Goal: Task Accomplishment & Management: Manage account settings

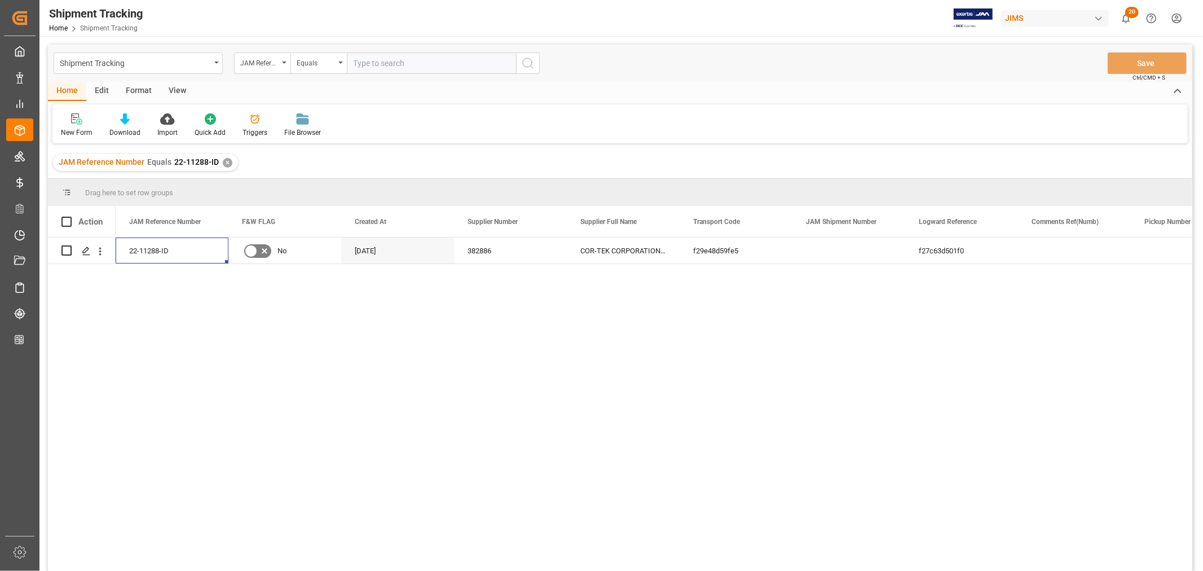
click at [1177, 15] on html "Created by potrace 1.15, written by [PERSON_NAME] [DATE]-[DATE] Created by potr…" at bounding box center [601, 285] width 1203 height 571
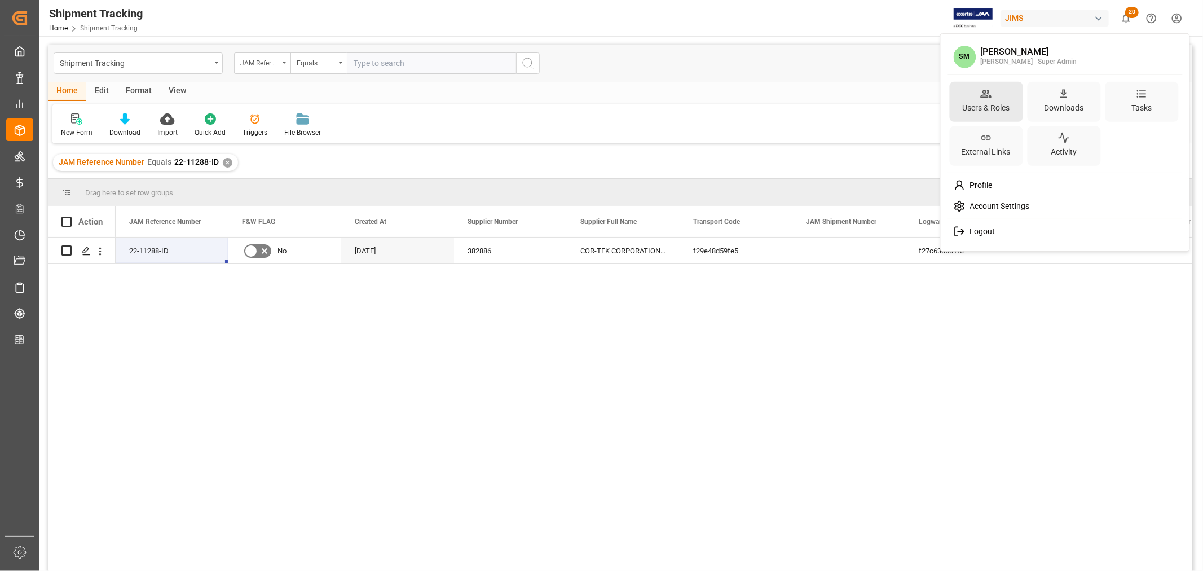
click at [990, 96] on icon at bounding box center [986, 94] width 11 height 8
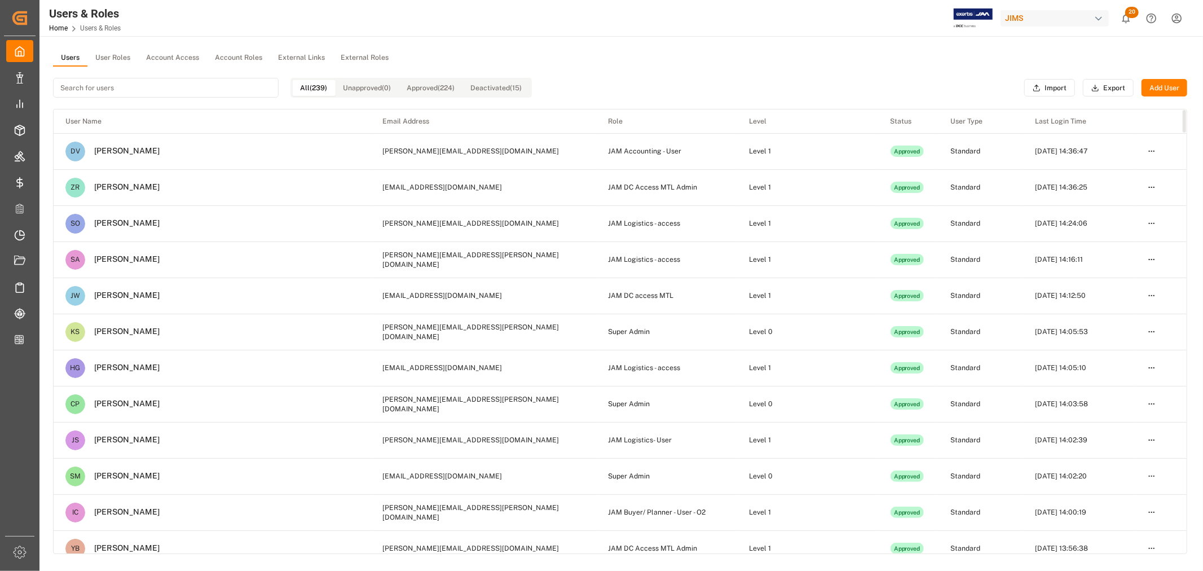
click at [140, 88] on input at bounding box center [166, 88] width 226 height 20
paste input "[PERSON_NAME][EMAIL_ADDRESS][PERSON_NAME][DOMAIN_NAME]"
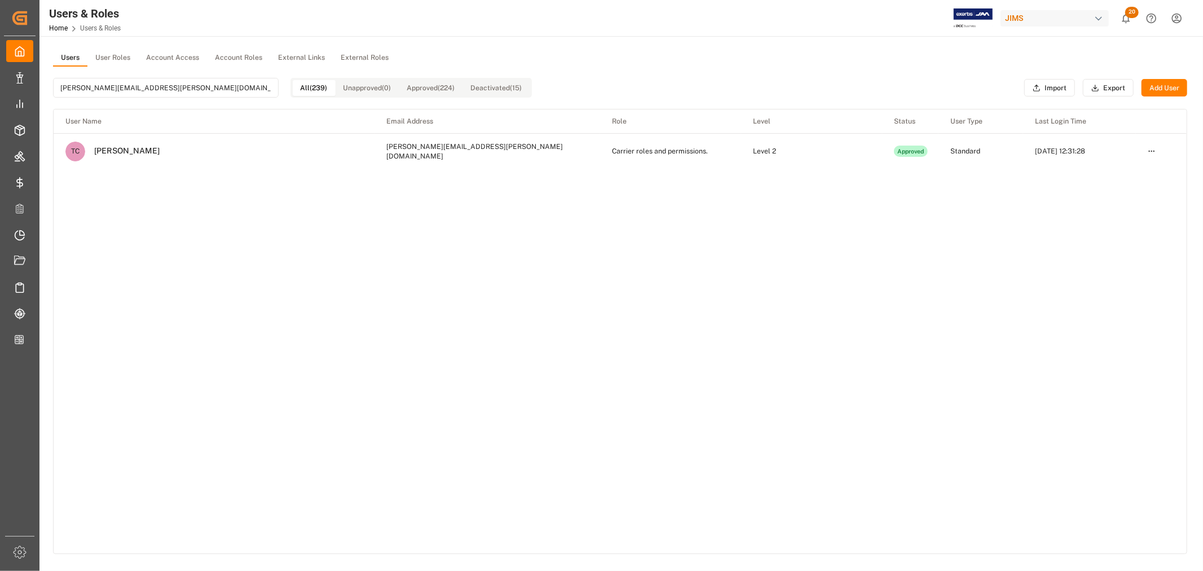
type input "[PERSON_NAME][EMAIL_ADDRESS][PERSON_NAME][DOMAIN_NAME]"
click at [1072, 154] on td "[DATE] 12:31:28" at bounding box center [1079, 151] width 113 height 36
click at [1152, 150] on html "Created by potrace 1.15, written by [PERSON_NAME] [DATE]-[DATE] Created by potr…" at bounding box center [601, 285] width 1203 height 571
click at [1045, 181] on html "Created by potrace 1.15, written by [PERSON_NAME] [DATE]-[DATE] Created by potr…" at bounding box center [601, 285] width 1203 height 571
click at [1155, 152] on html "Created by potrace 1.15, written by [PERSON_NAME] [DATE]-[DATE] Created by potr…" at bounding box center [601, 285] width 1203 height 571
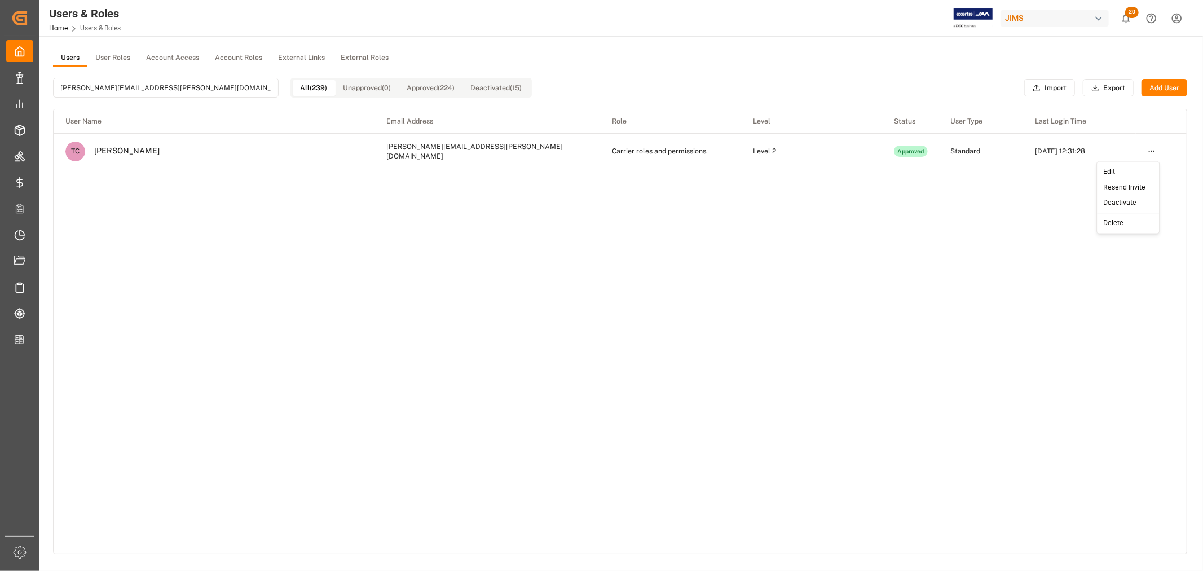
click at [1129, 186] on div "Resend Invite" at bounding box center [1129, 187] width 58 height 16
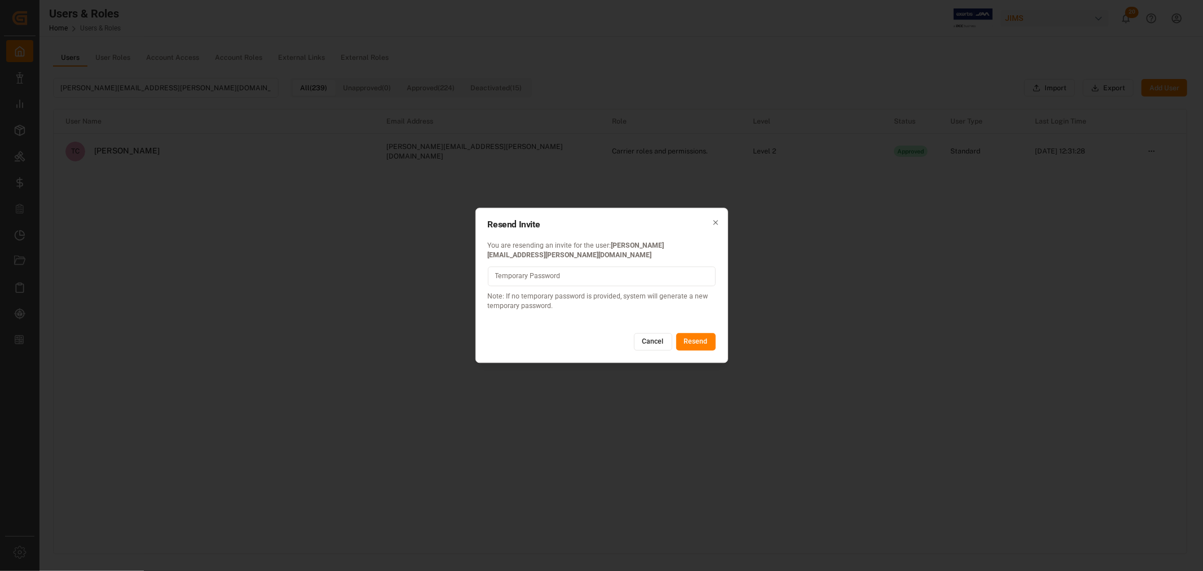
click at [655, 336] on button "Cancel" at bounding box center [653, 342] width 38 height 18
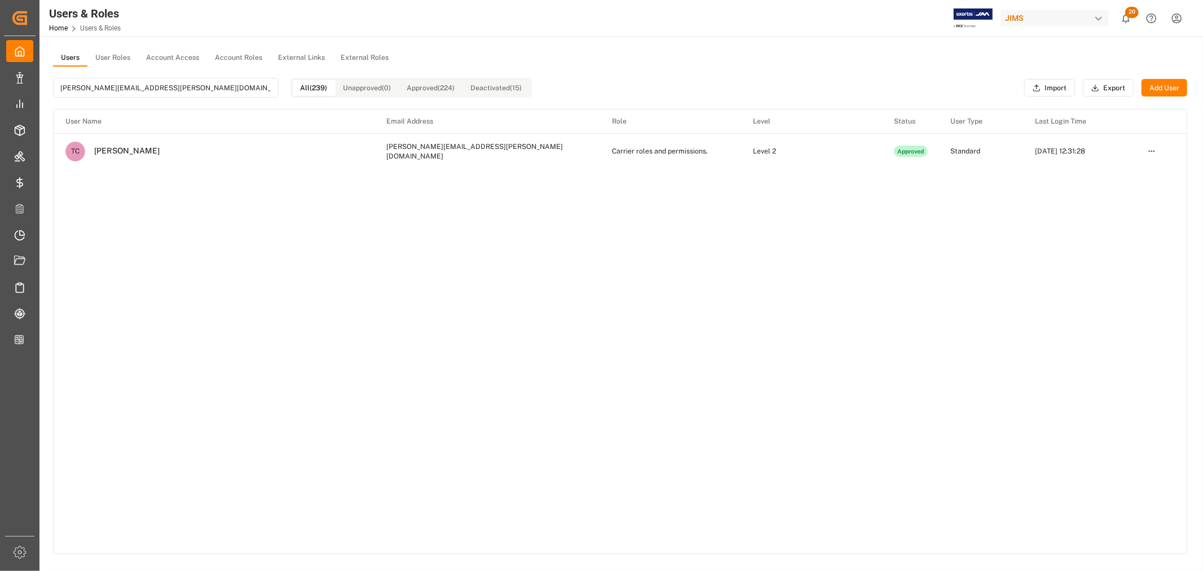
click at [1154, 147] on html "Created by potrace 1.15, written by [PERSON_NAME] [DATE]-[DATE] Created by potr…" at bounding box center [601, 285] width 1203 height 571
click at [1114, 186] on div "Resend Invite" at bounding box center [1129, 187] width 58 height 16
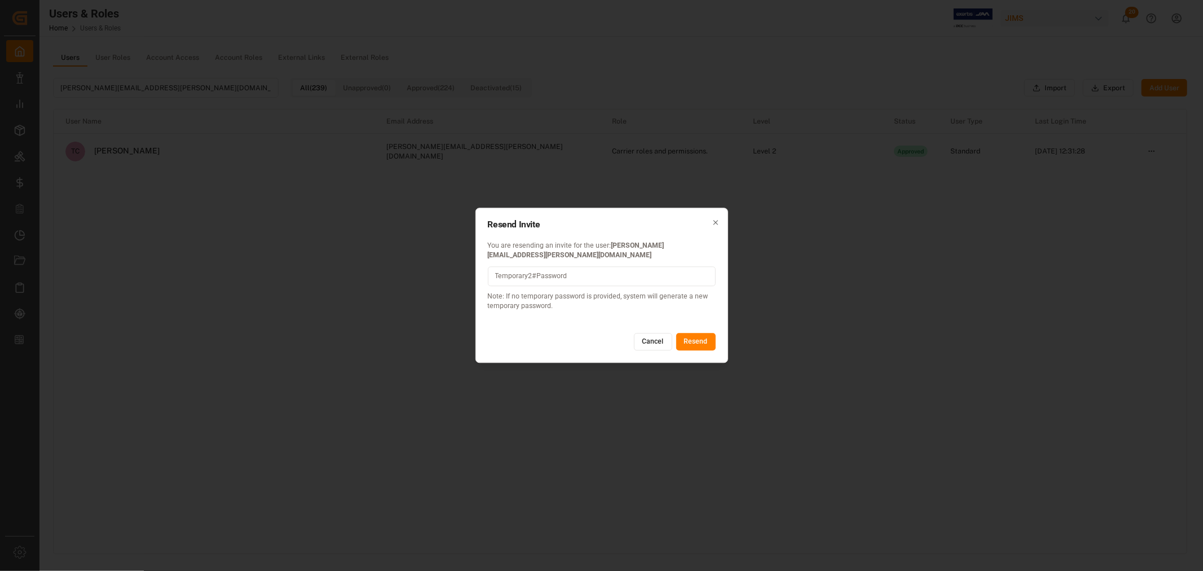
type input "Temporary2#Password"
click at [700, 337] on button "Resend" at bounding box center [695, 342] width 39 height 18
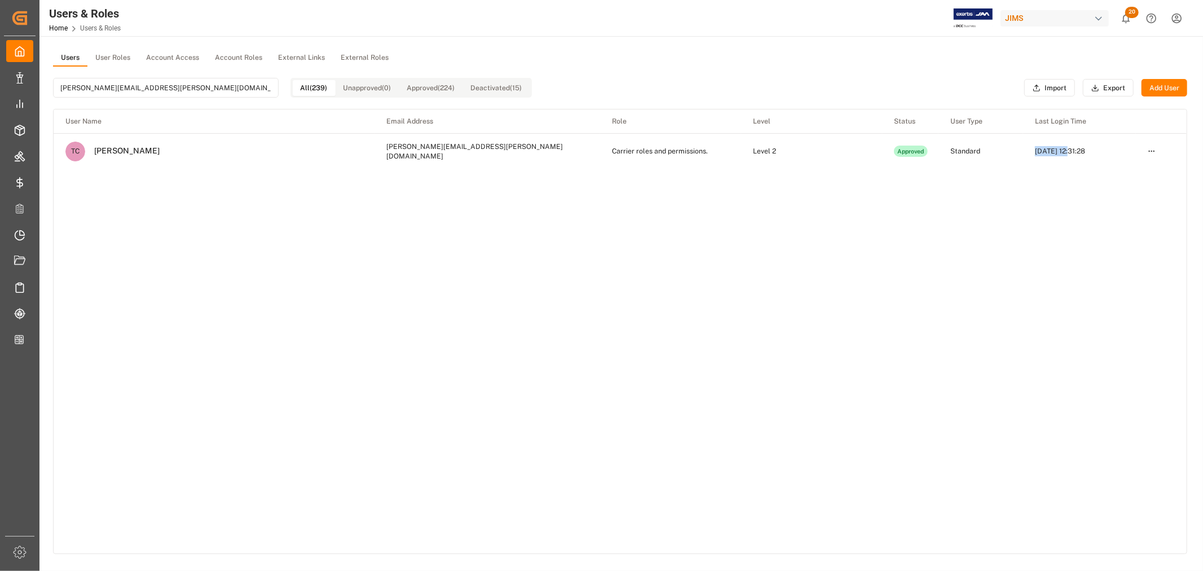
drag, startPoint x: 1035, startPoint y: 150, endPoint x: 1069, endPoint y: 151, distance: 34.5
click at [1069, 151] on td "[DATE] 12:31:28" at bounding box center [1079, 151] width 113 height 36
copy td "[DATE]"
click at [762, 506] on div "User Name Email Address Role Level Status User Type Last Login Time TC [PERSON_…" at bounding box center [620, 331] width 1133 height 444
drag, startPoint x: 131, startPoint y: 297, endPoint x: 139, endPoint y: 254, distance: 43.6
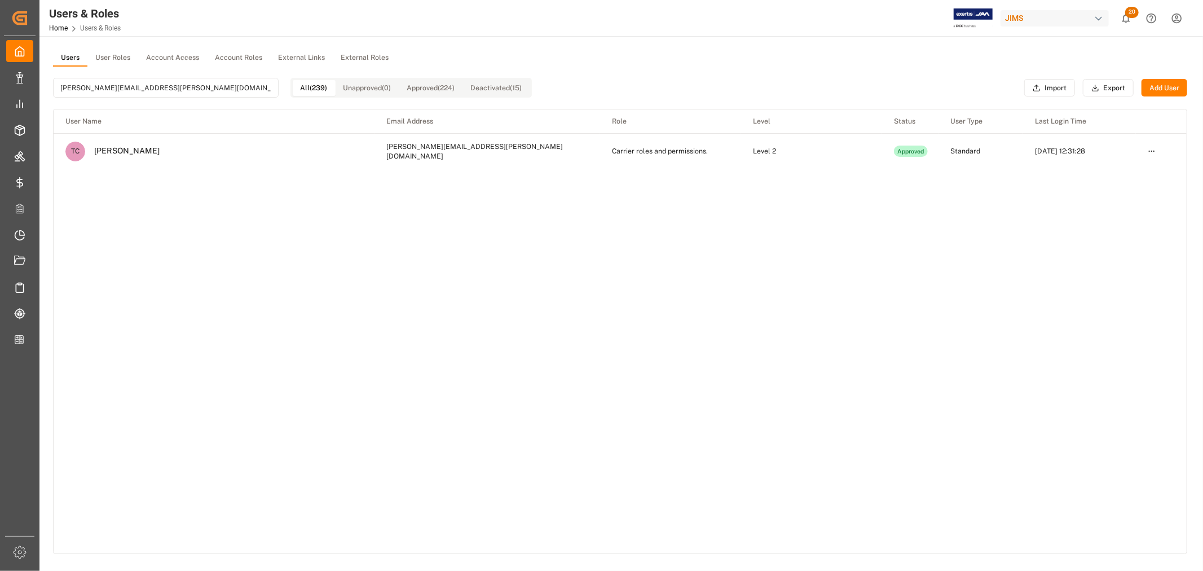
click at [131, 297] on div "User Name Email Address Role Level Status User Type Last Login Time TC [PERSON_…" at bounding box center [620, 331] width 1133 height 444
